Goal: Transaction & Acquisition: Obtain resource

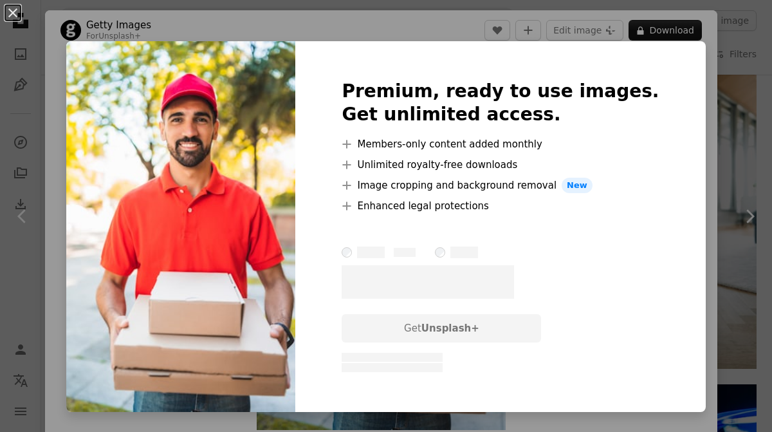
scroll to position [174, 0]
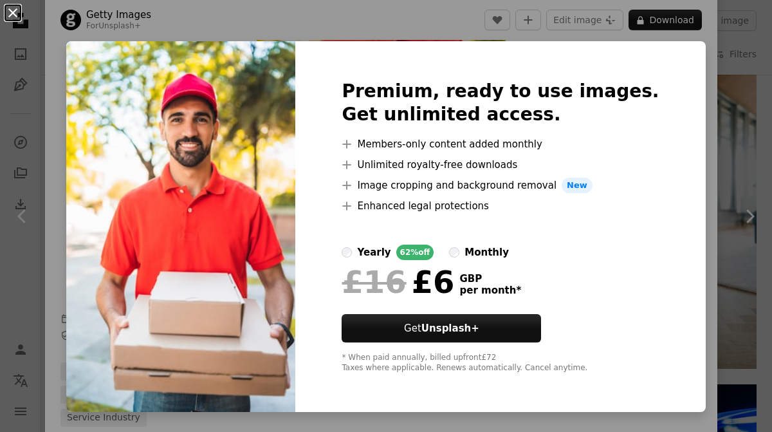
click at [15, 12] on button "An X shape" at bounding box center [12, 12] width 15 height 15
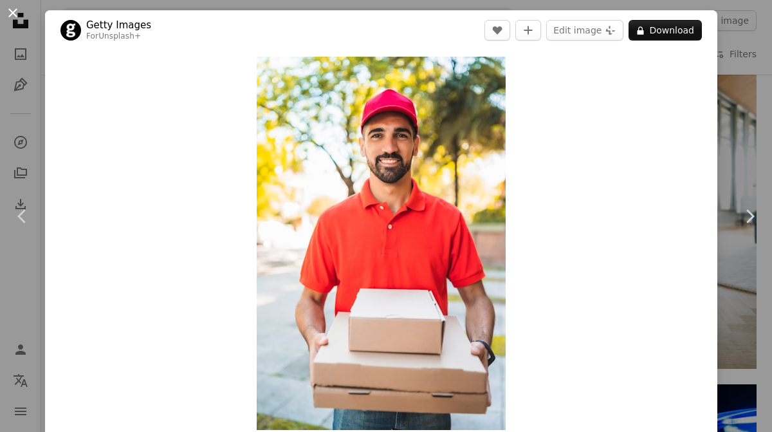
click at [10, 8] on button "An X shape" at bounding box center [12, 12] width 15 height 15
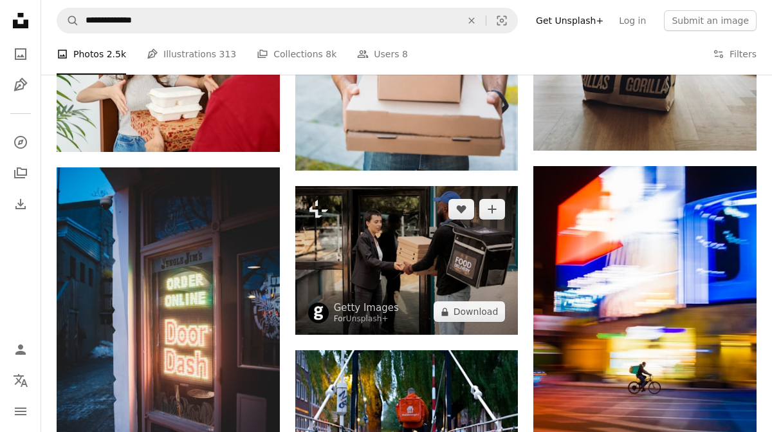
scroll to position [858, 0]
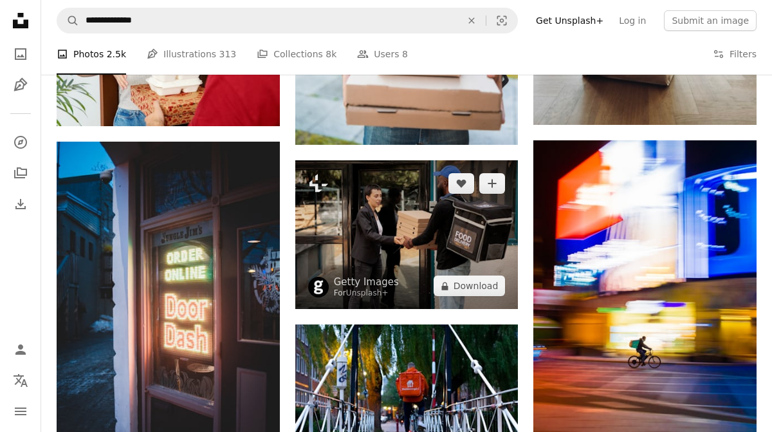
click at [430, 268] on img at bounding box center [406, 234] width 223 height 149
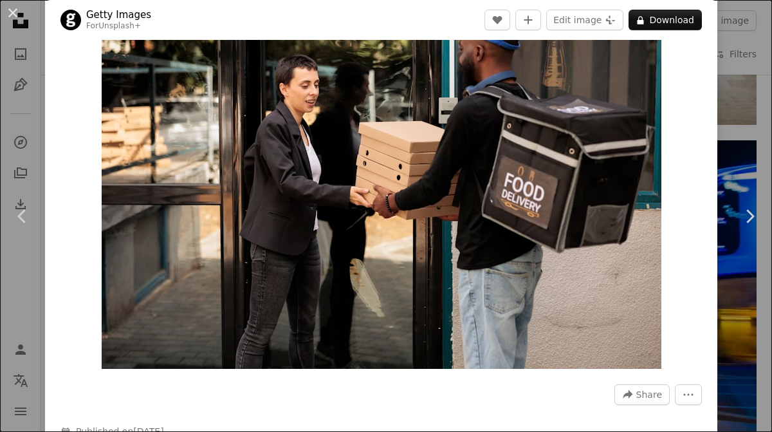
scroll to position [42, 0]
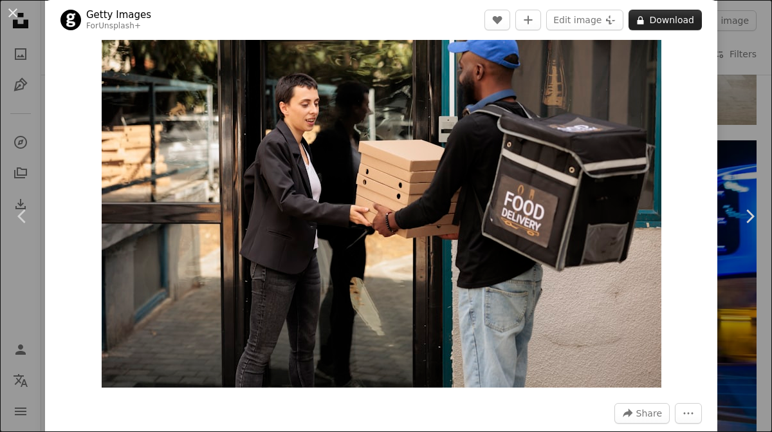
click at [666, 21] on button "A lock Download" at bounding box center [665, 20] width 73 height 21
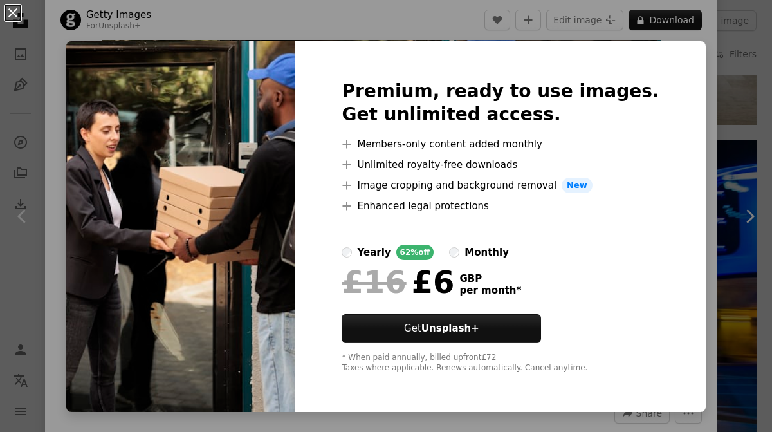
click at [13, 12] on button "An X shape" at bounding box center [12, 12] width 15 height 15
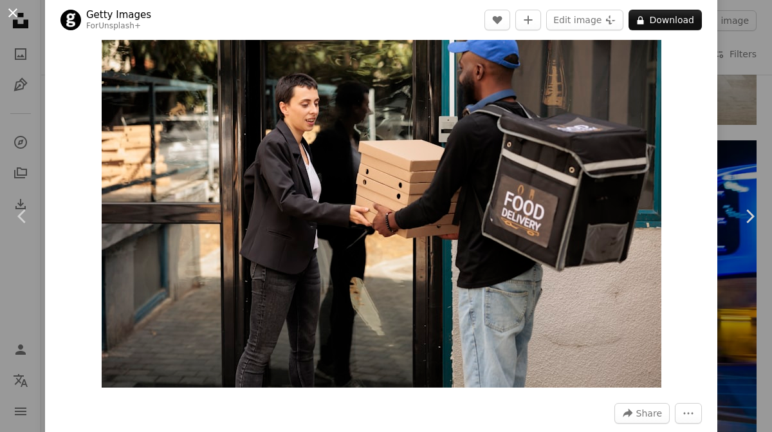
click at [13, 9] on button "An X shape" at bounding box center [12, 12] width 15 height 15
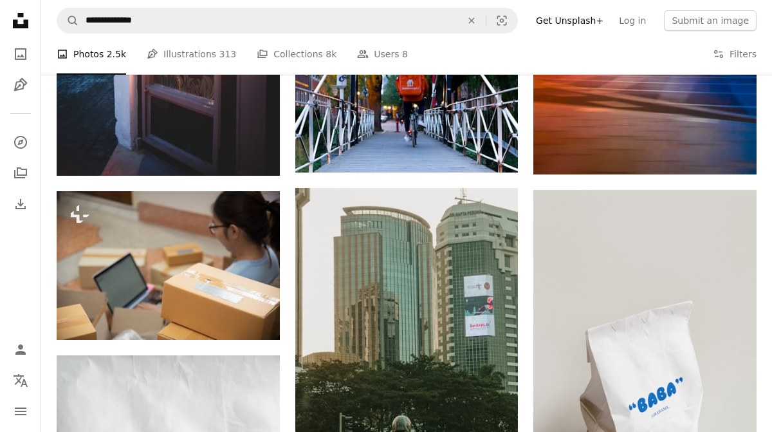
scroll to position [1159, 0]
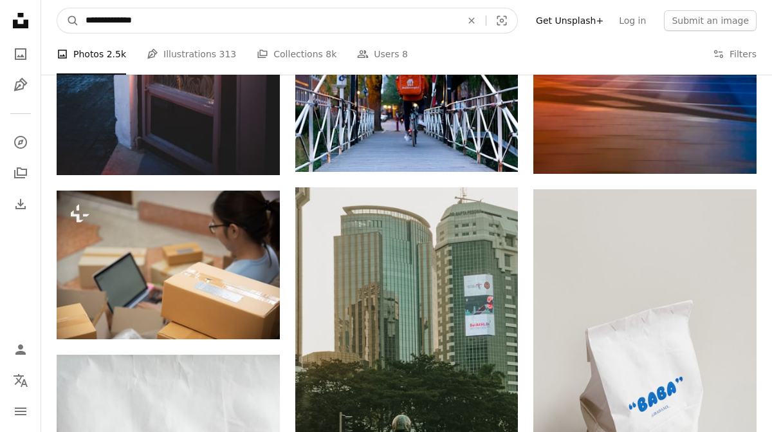
click at [209, 21] on input "**********" at bounding box center [268, 20] width 378 height 24
type input "**********"
click button "A magnifying glass" at bounding box center [68, 20] width 22 height 24
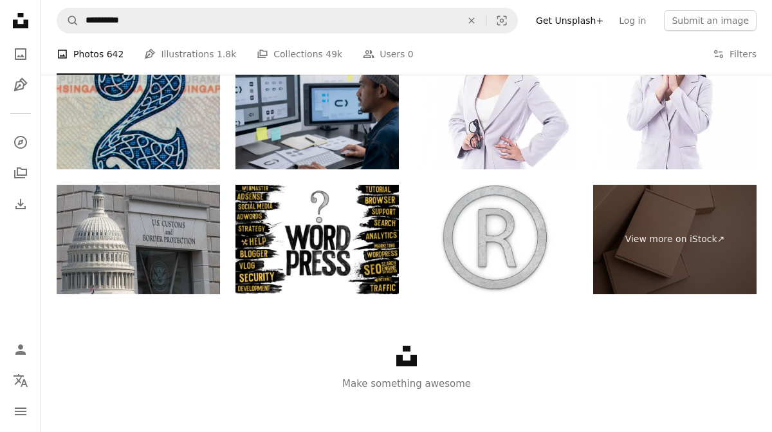
scroll to position [2549, 0]
